Goal: Check status: Check status

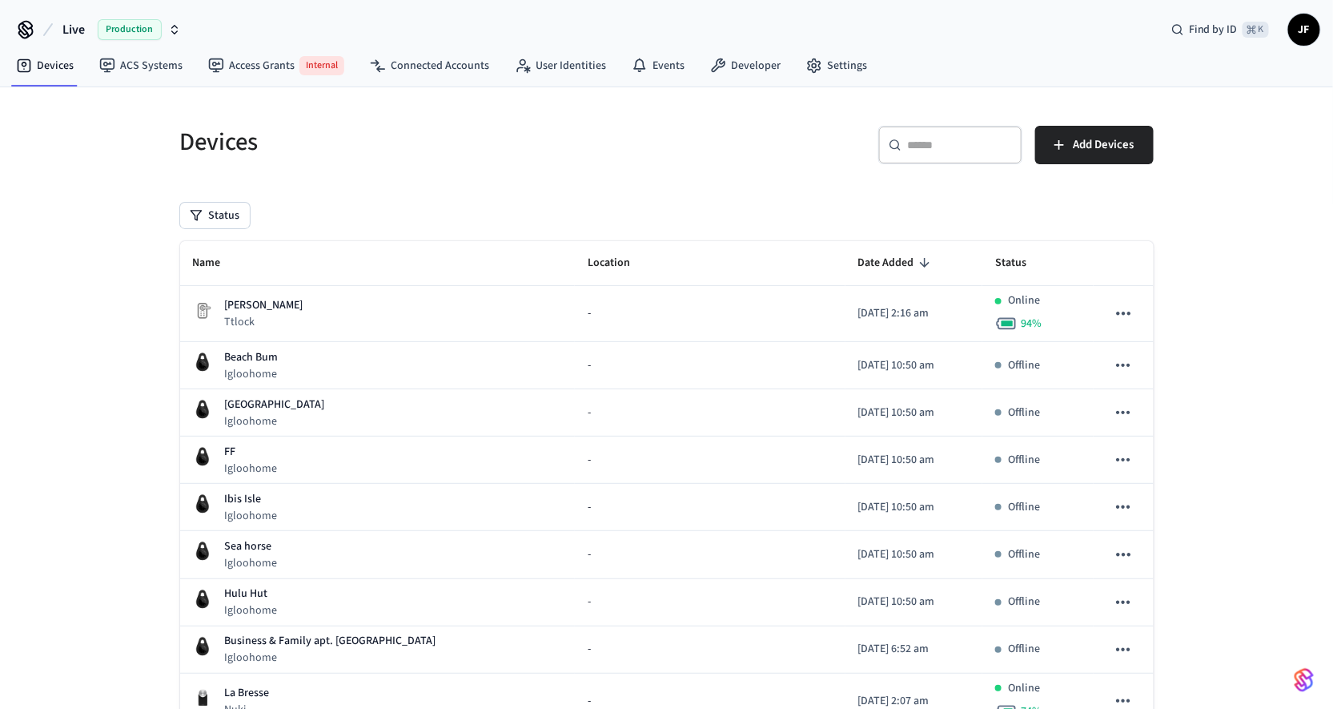
click at [59, 22] on button "Live Production" at bounding box center [122, 30] width 128 height 34
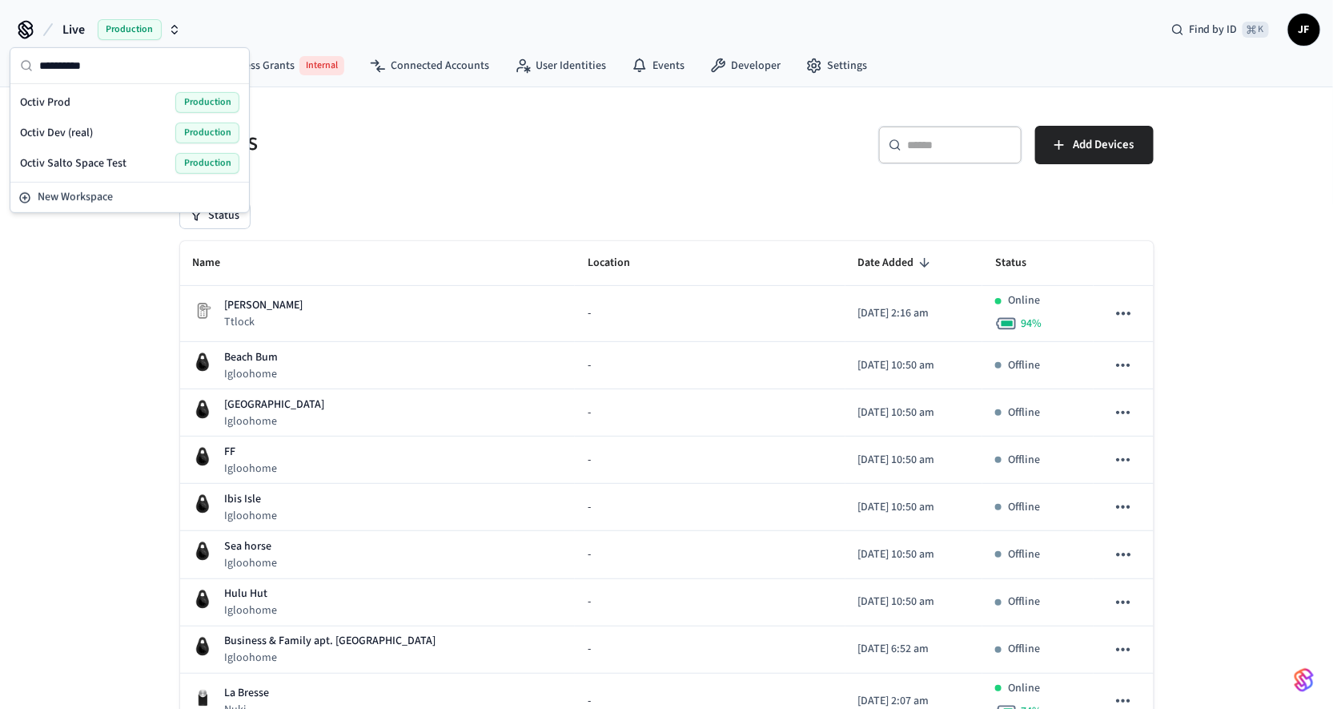
type input "**********"
click at [93, 106] on div "Octiv Prod Production" at bounding box center [129, 102] width 219 height 21
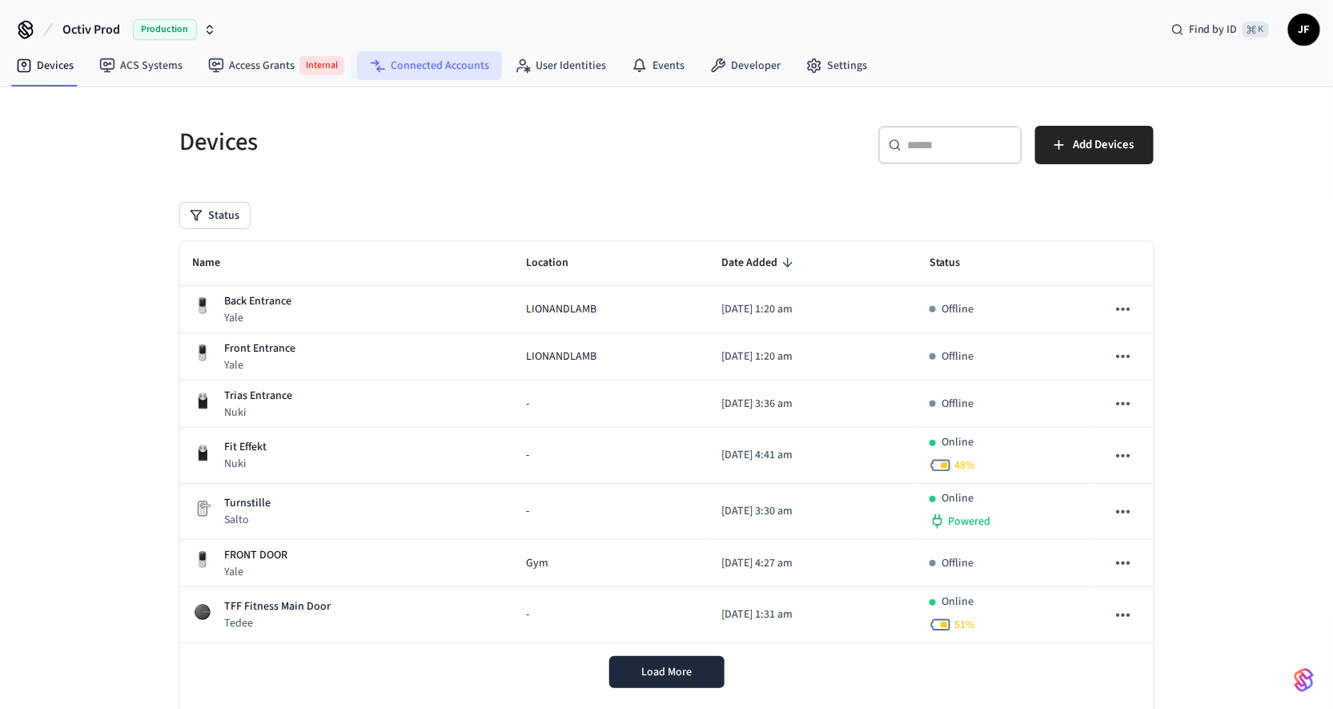
click at [424, 71] on link "Connected Accounts" at bounding box center [429, 65] width 145 height 29
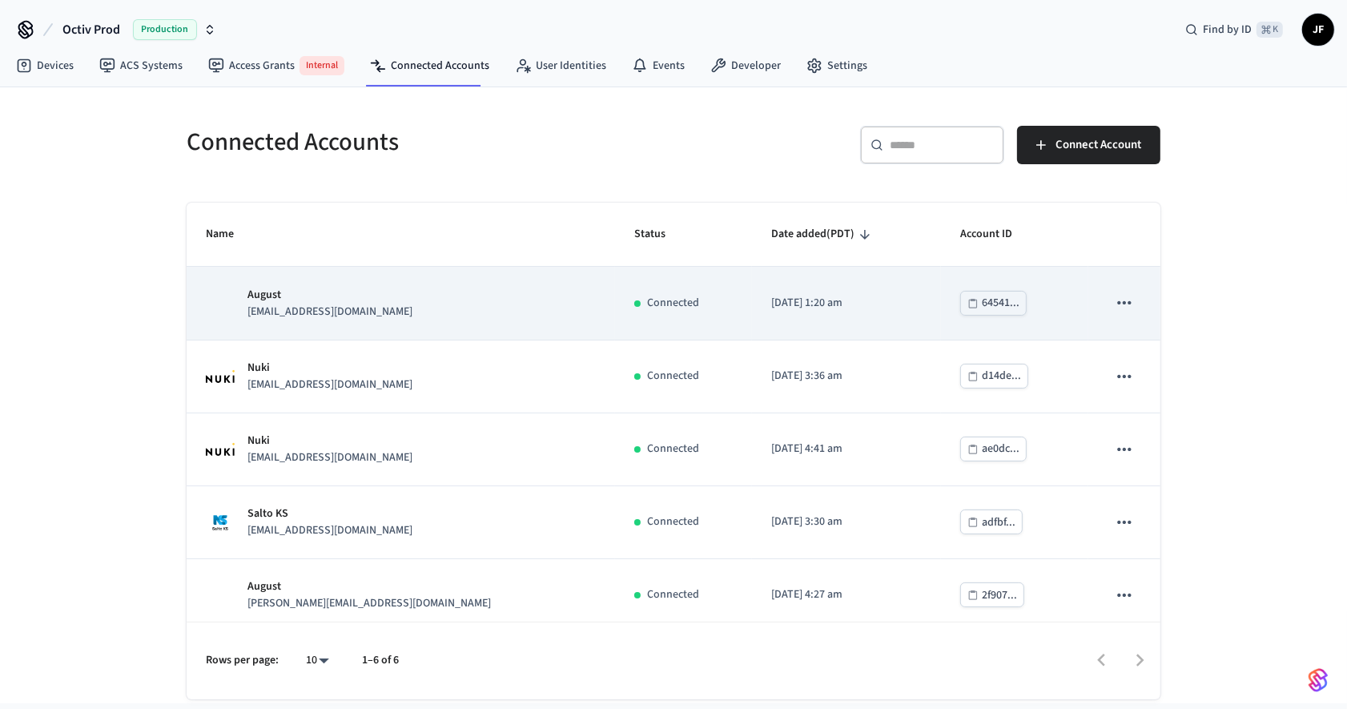
click at [408, 317] on div "August [EMAIL_ADDRESS][DOMAIN_NAME]" at bounding box center [401, 304] width 390 height 34
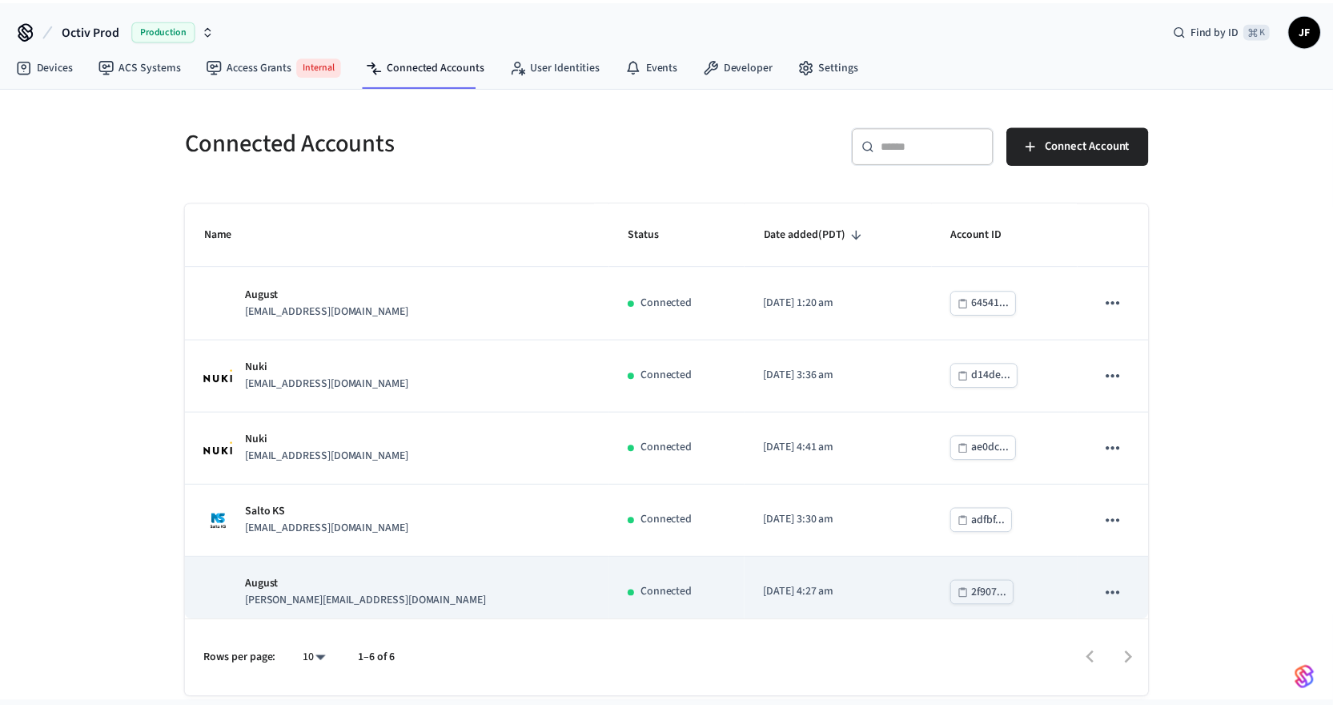
scroll to position [81, 0]
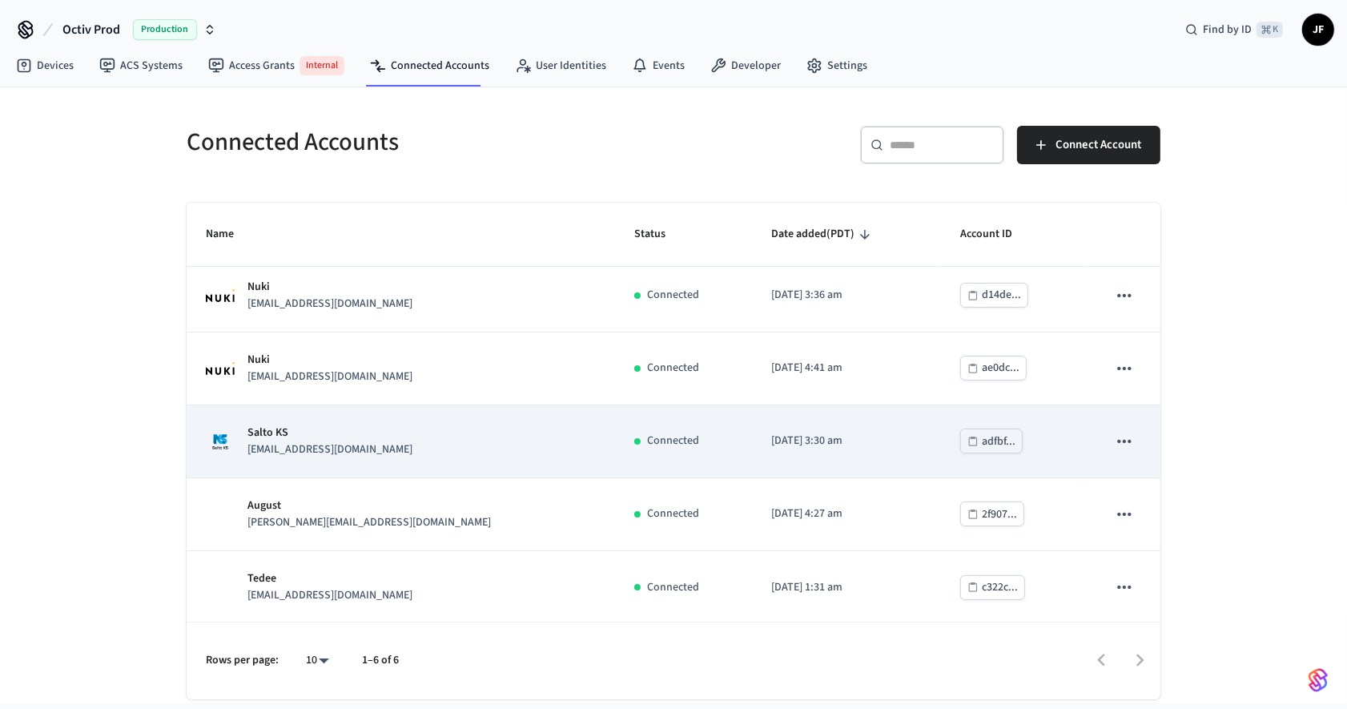
click at [382, 438] on div "Salto KS [EMAIL_ADDRESS][DOMAIN_NAME]" at bounding box center [401, 441] width 390 height 34
